Goal: Information Seeking & Learning: Learn about a topic

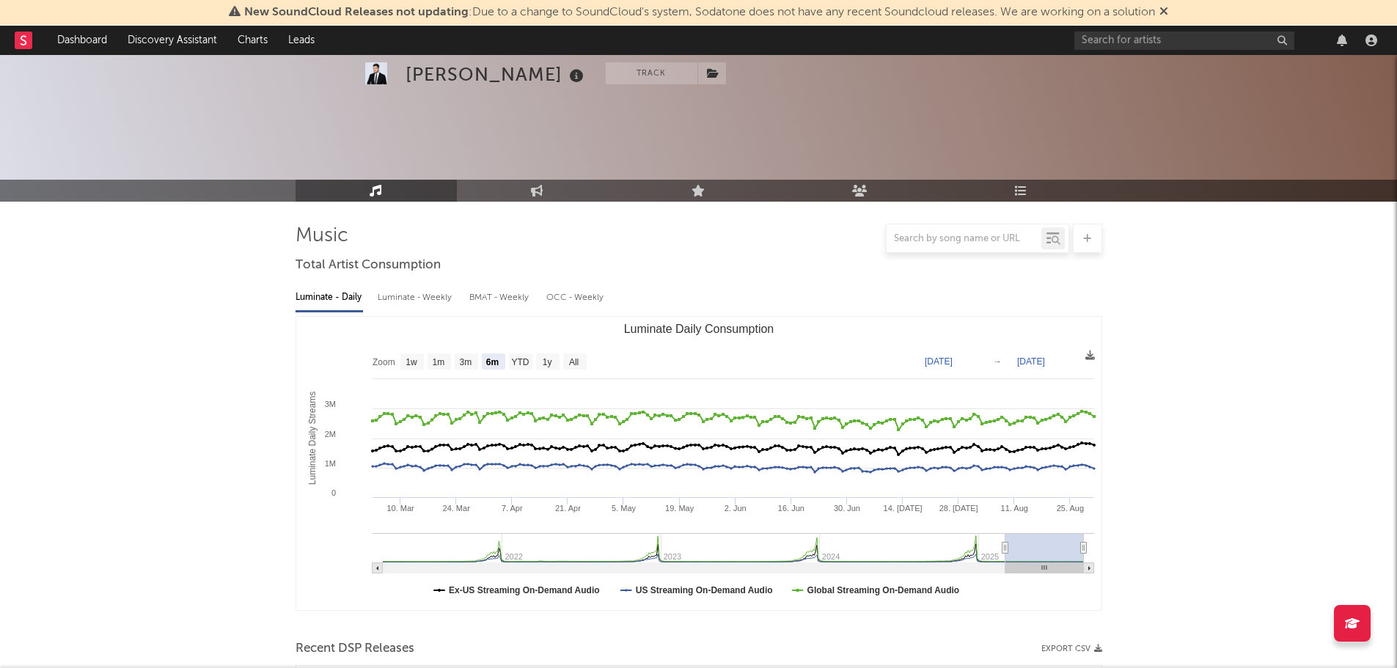
select select "6m"
select select "3m"
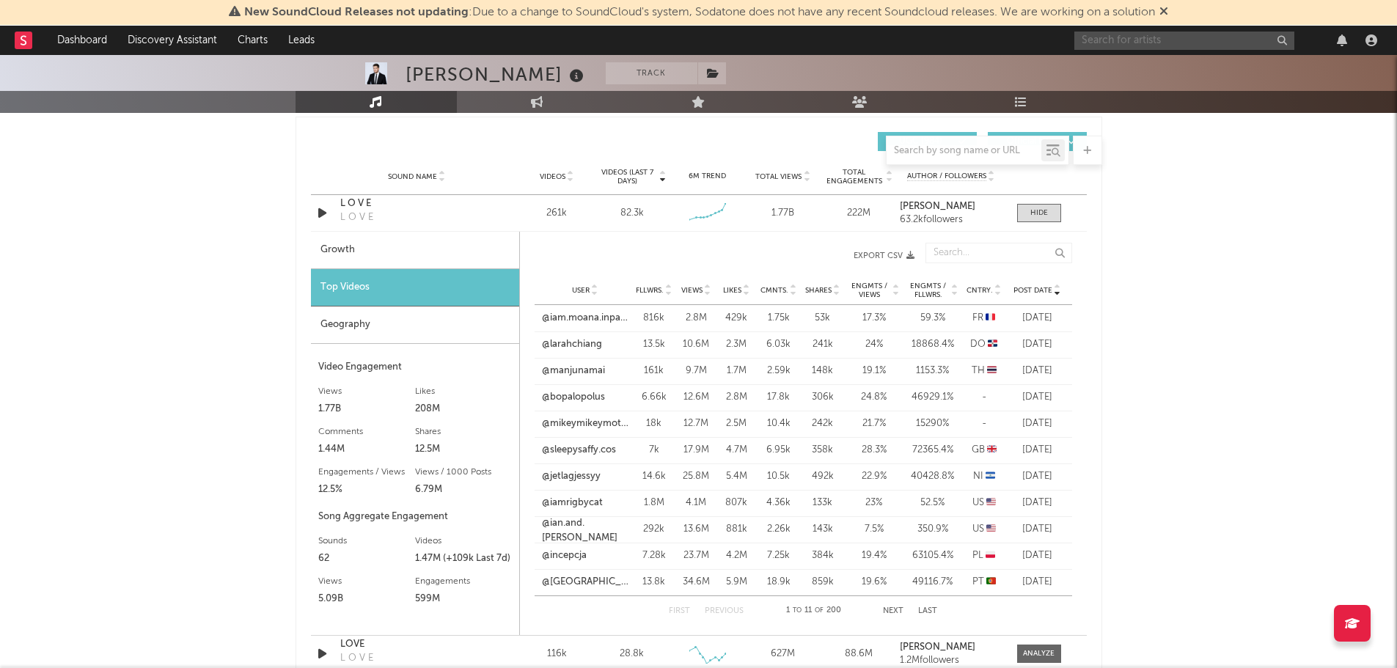
click at [1121, 40] on input "text" at bounding box center [1184, 41] width 220 height 18
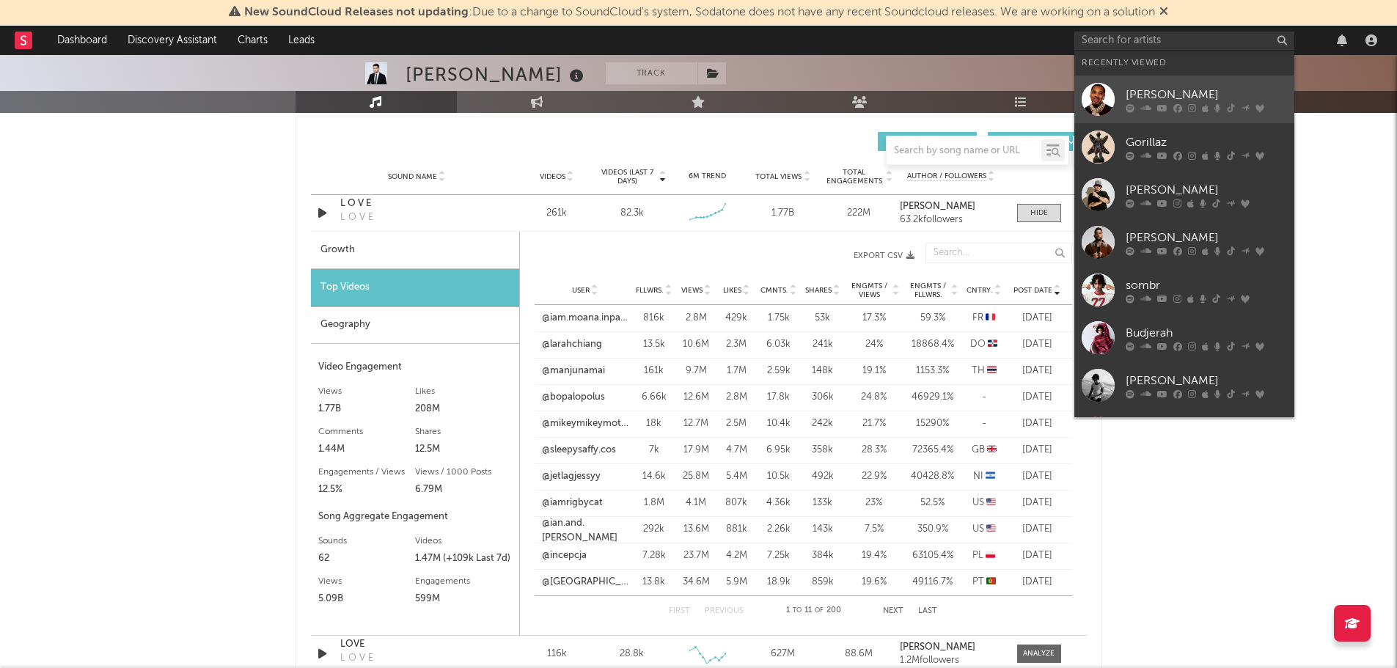
click at [1176, 92] on div "[PERSON_NAME]" at bounding box center [1206, 95] width 161 height 18
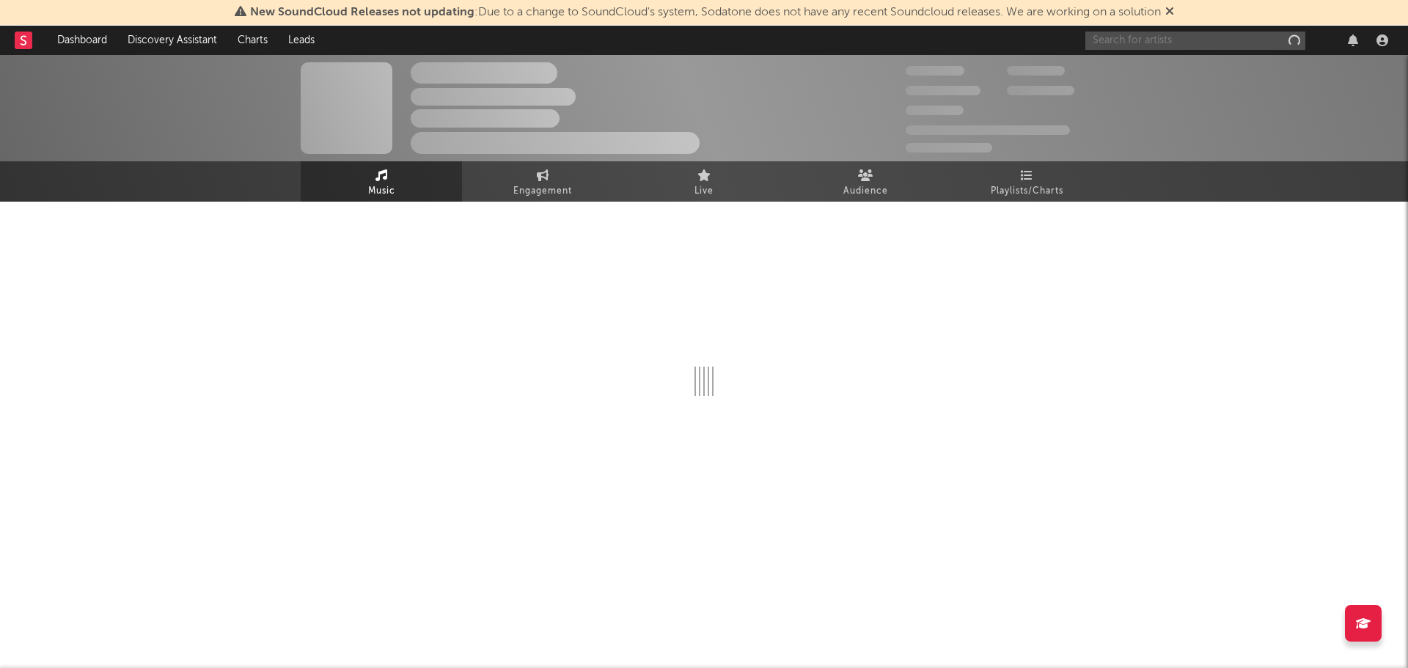
click at [1168, 39] on input "text" at bounding box center [1195, 41] width 220 height 18
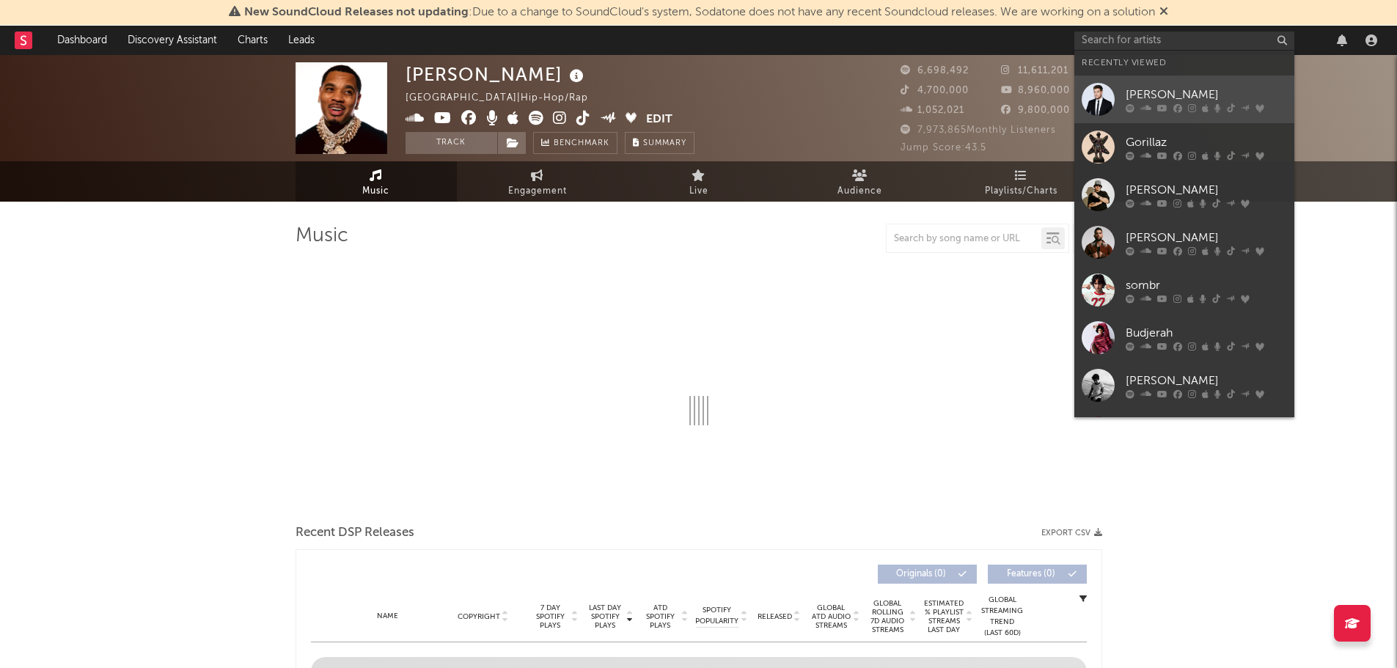
click at [1171, 105] on div at bounding box center [1206, 107] width 161 height 9
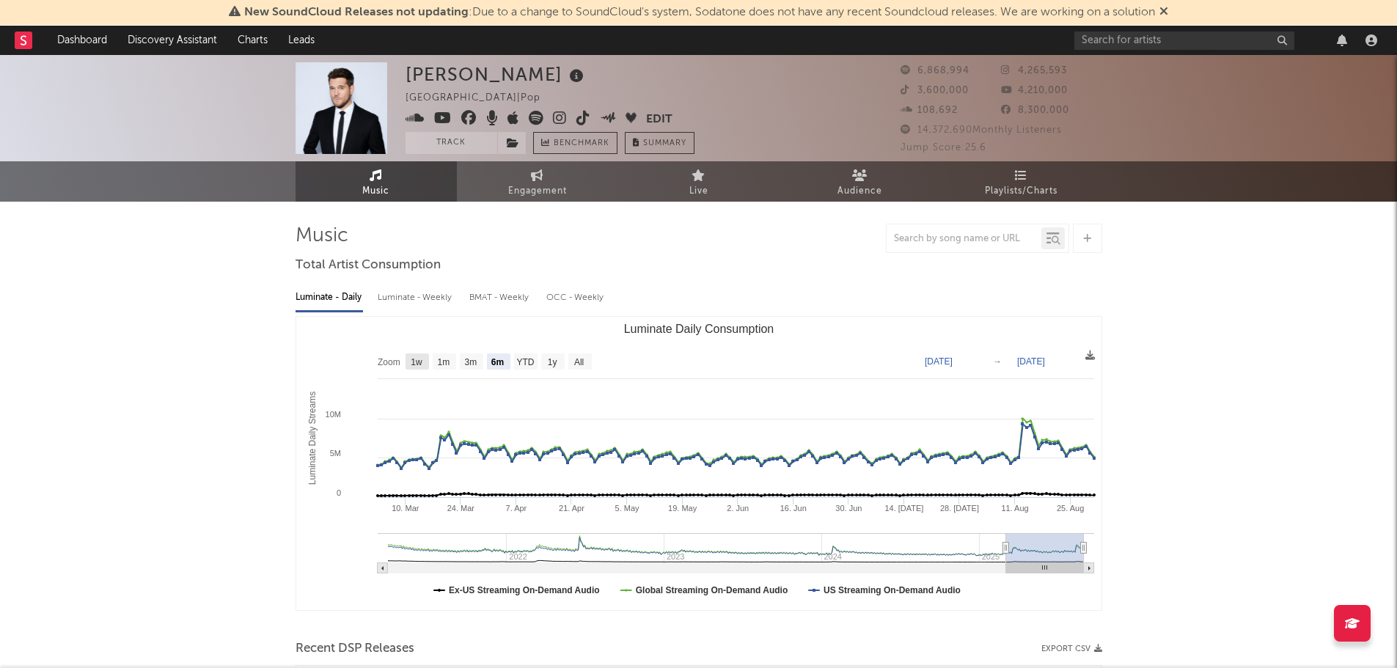
click at [415, 363] on text "1w" at bounding box center [417, 362] width 12 height 10
select select "1w"
type input "[DATE]"
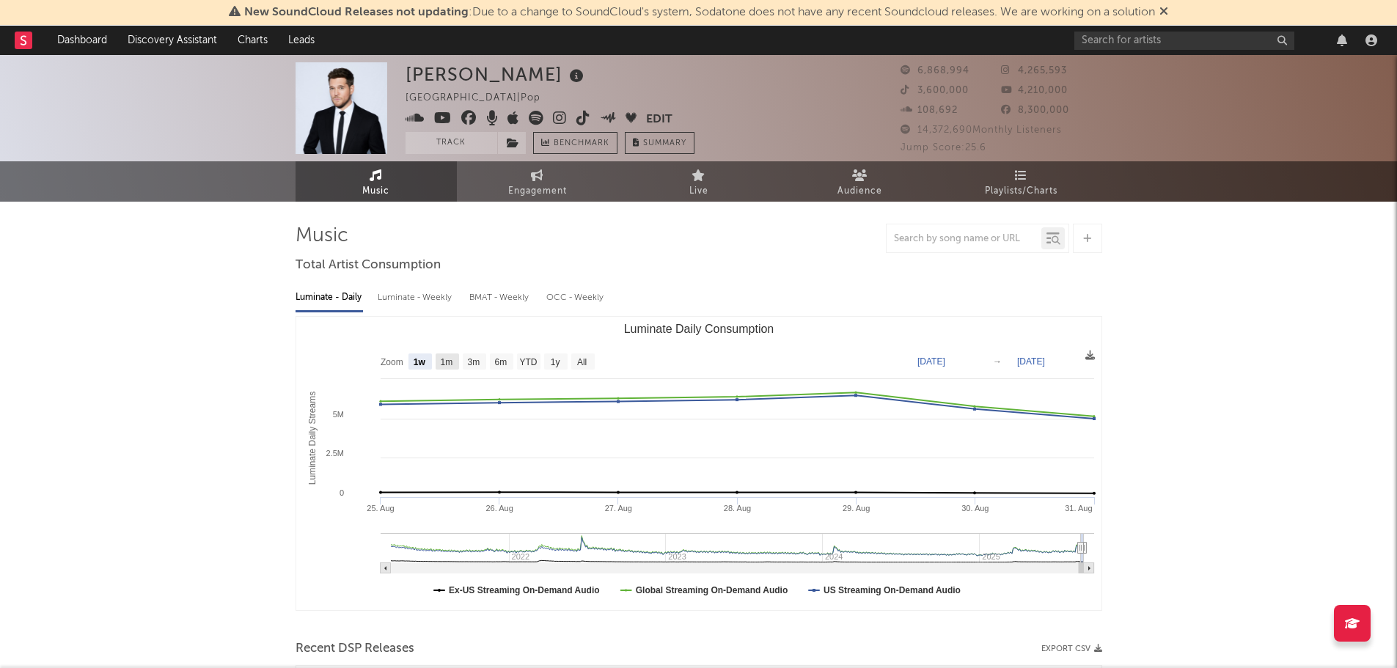
click at [441, 363] on text "1m" at bounding box center [446, 362] width 12 height 10
select select "1m"
type input "[DATE]"
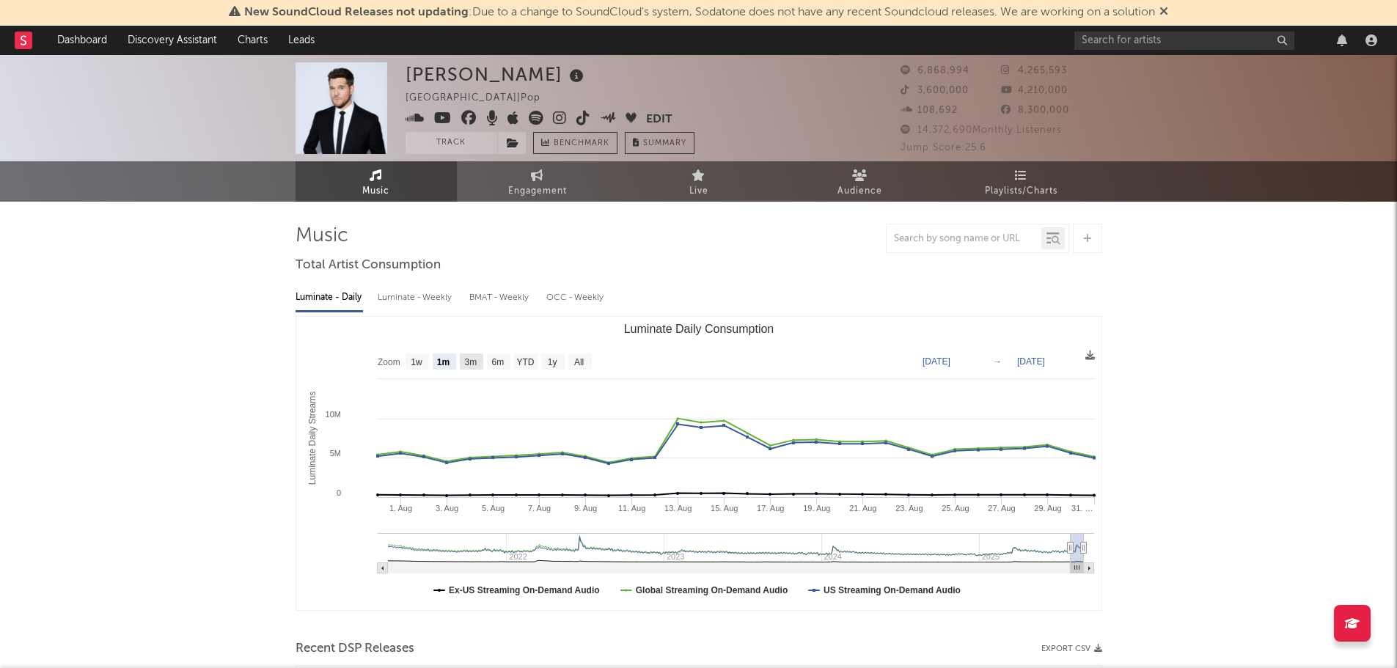
click at [469, 363] on text "3m" at bounding box center [470, 362] width 12 height 10
select select "3m"
type input "[DATE]"
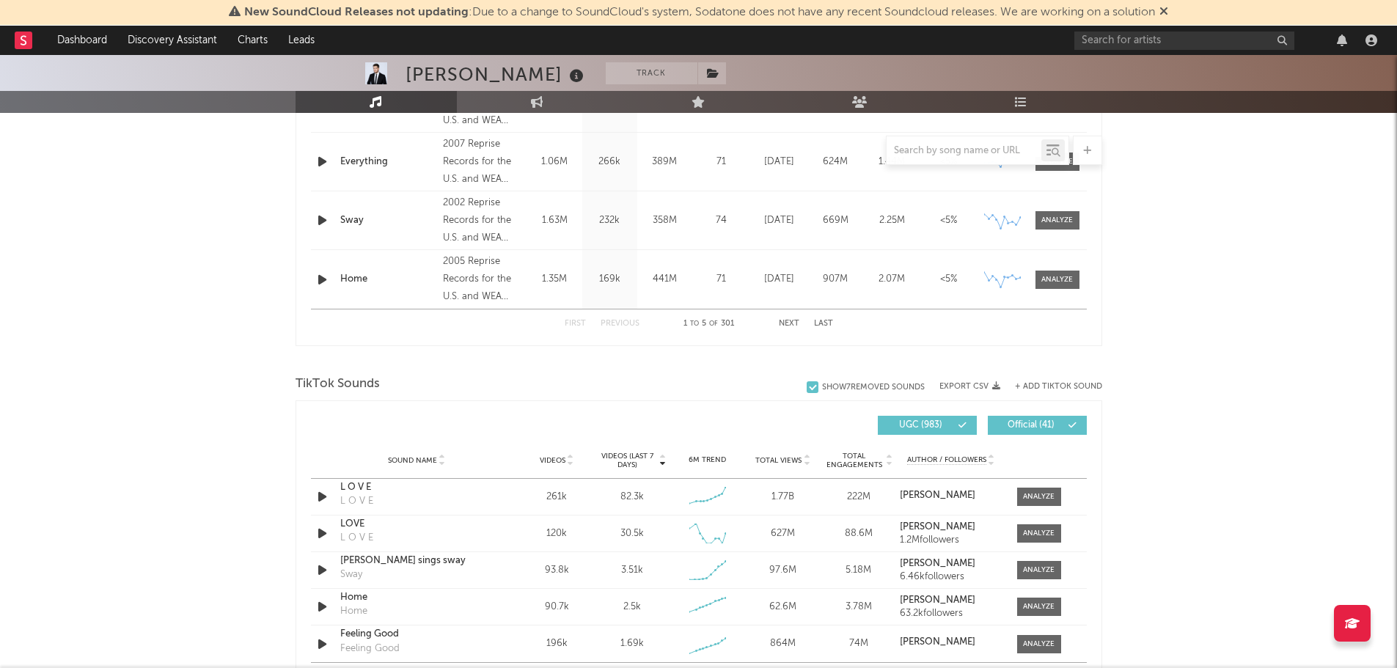
scroll to position [880, 0]
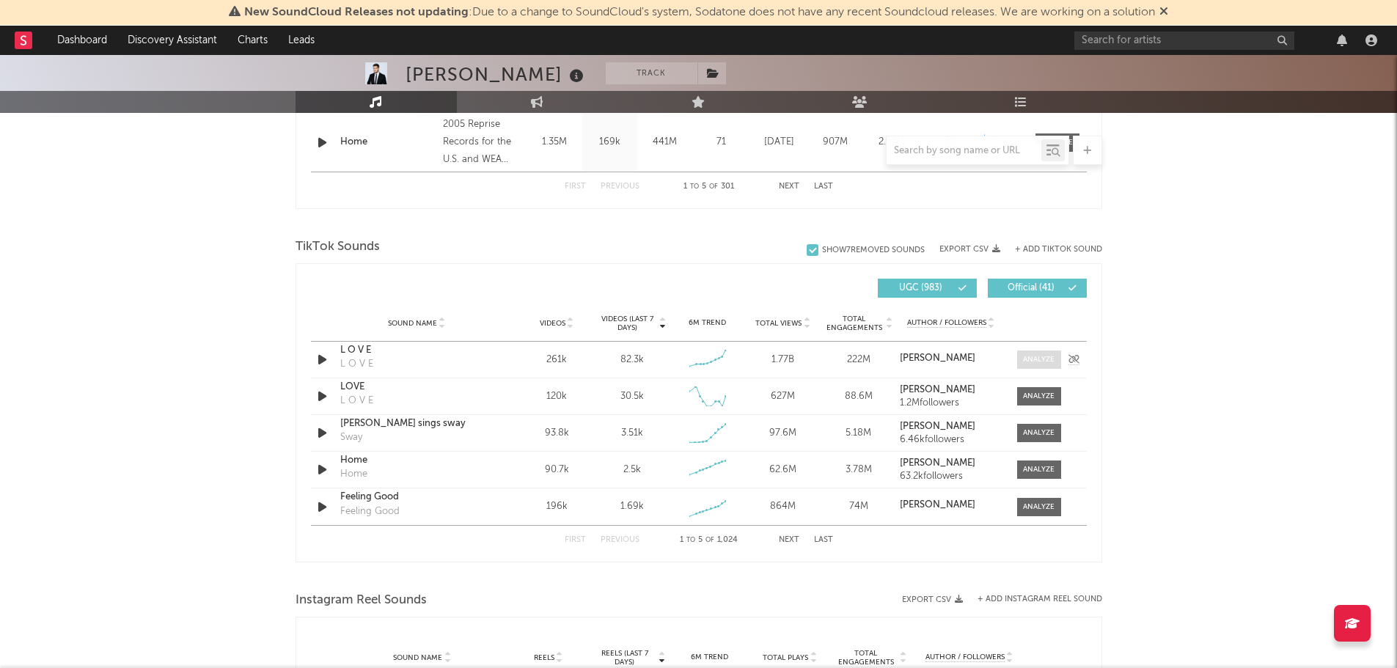
click at [1025, 359] on div at bounding box center [1039, 359] width 32 height 11
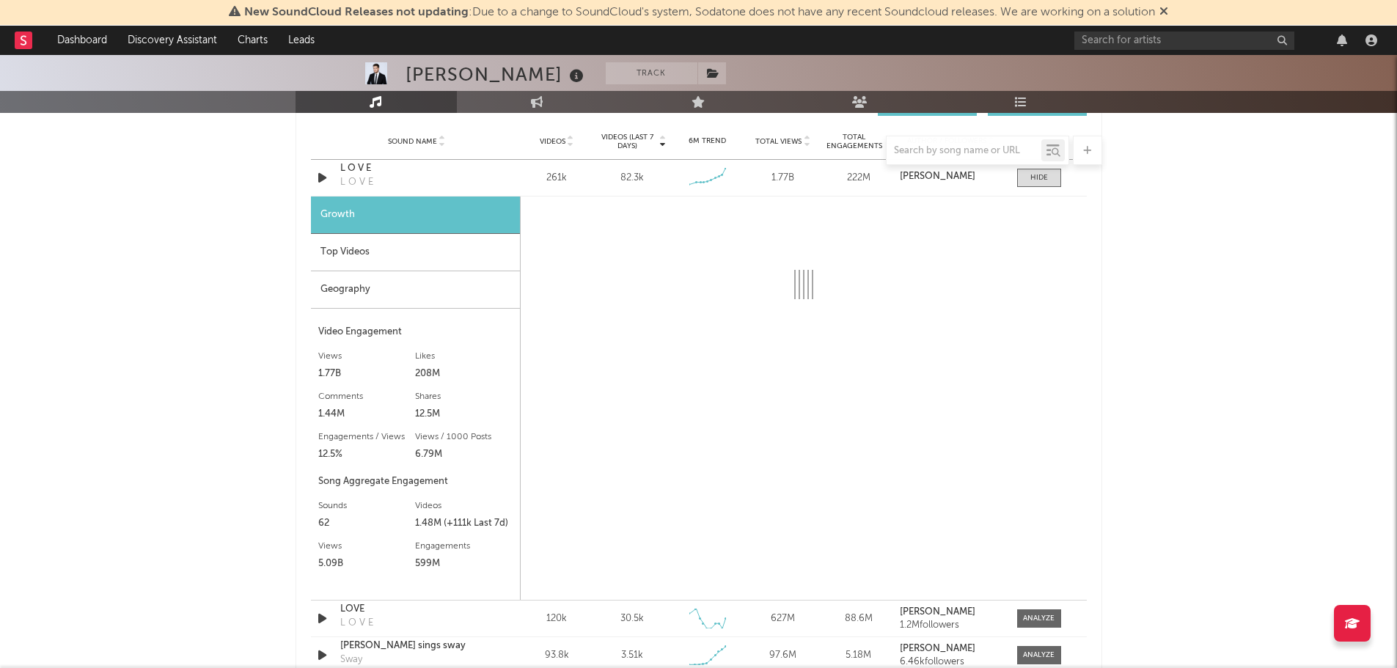
scroll to position [1027, 0]
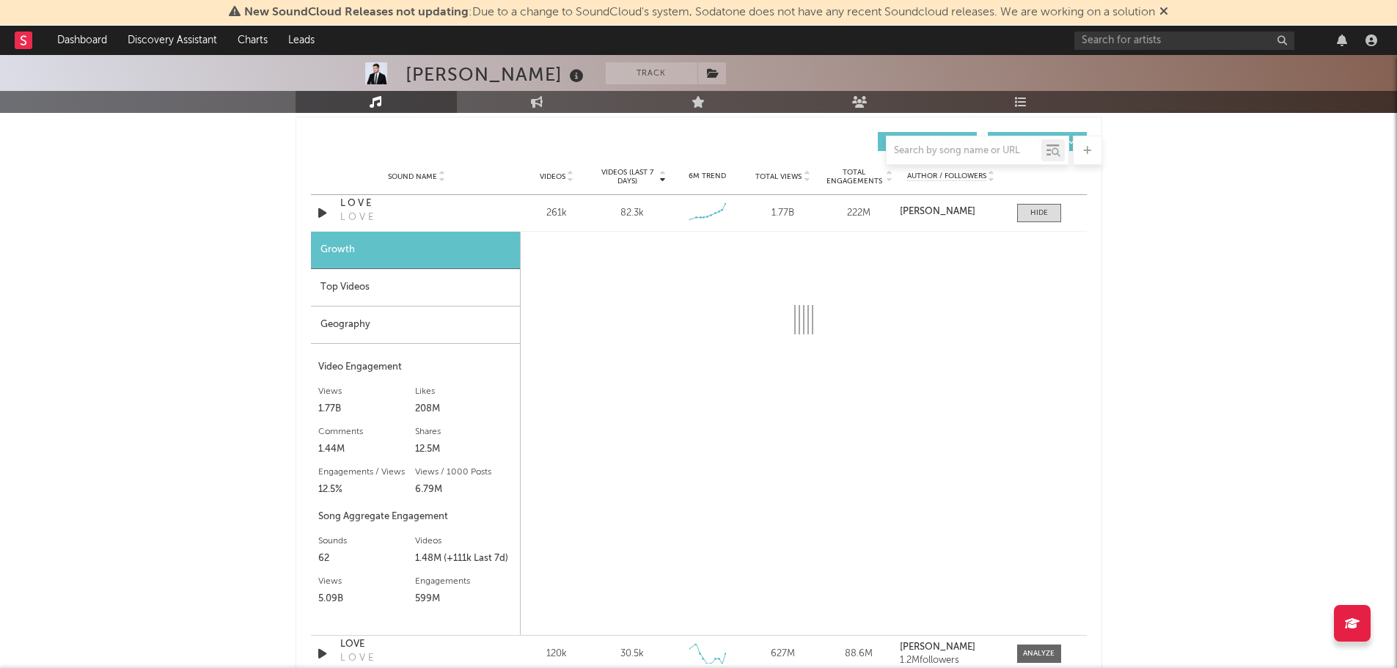
click at [1168, 12] on icon at bounding box center [1164, 11] width 9 height 12
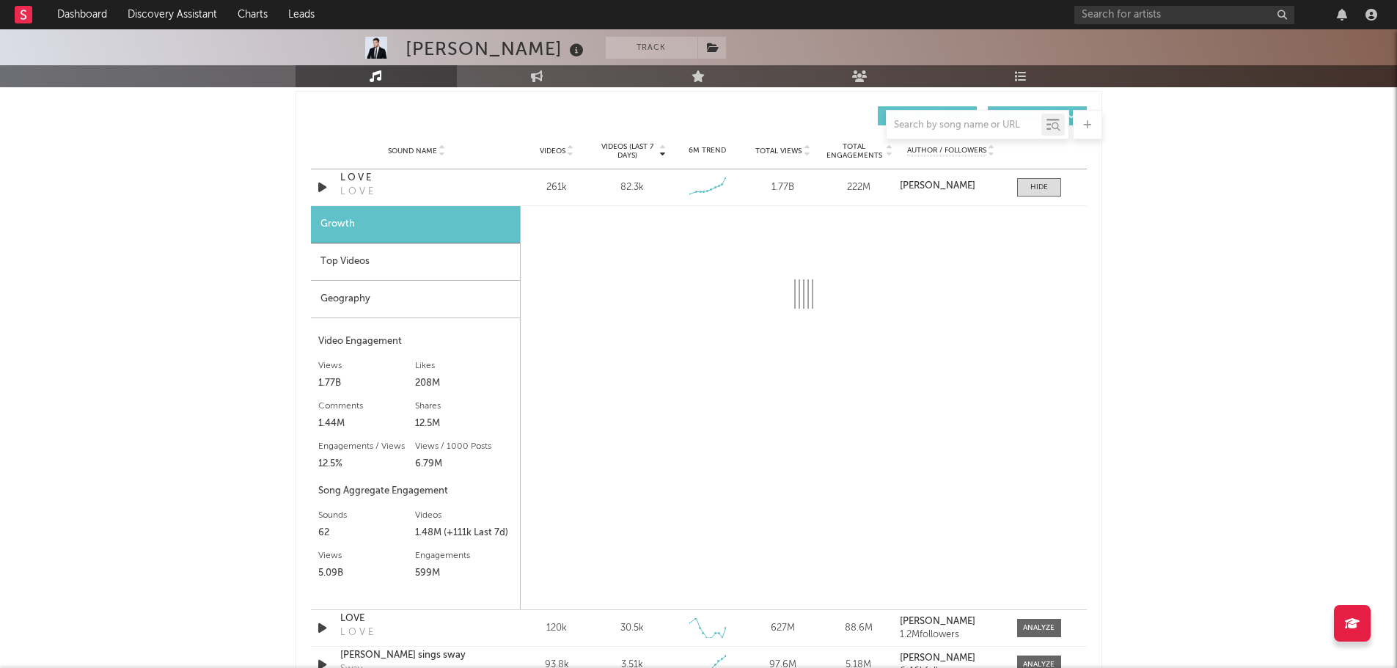
click at [111, 242] on div "[PERSON_NAME] Track [GEOGRAPHIC_DATA] | Pop Edit Track Benchmark Summary 6,868,…" at bounding box center [698, 313] width 1397 height 2620
select select "6m"
